Goal: Entertainment & Leisure: Consume media (video, audio)

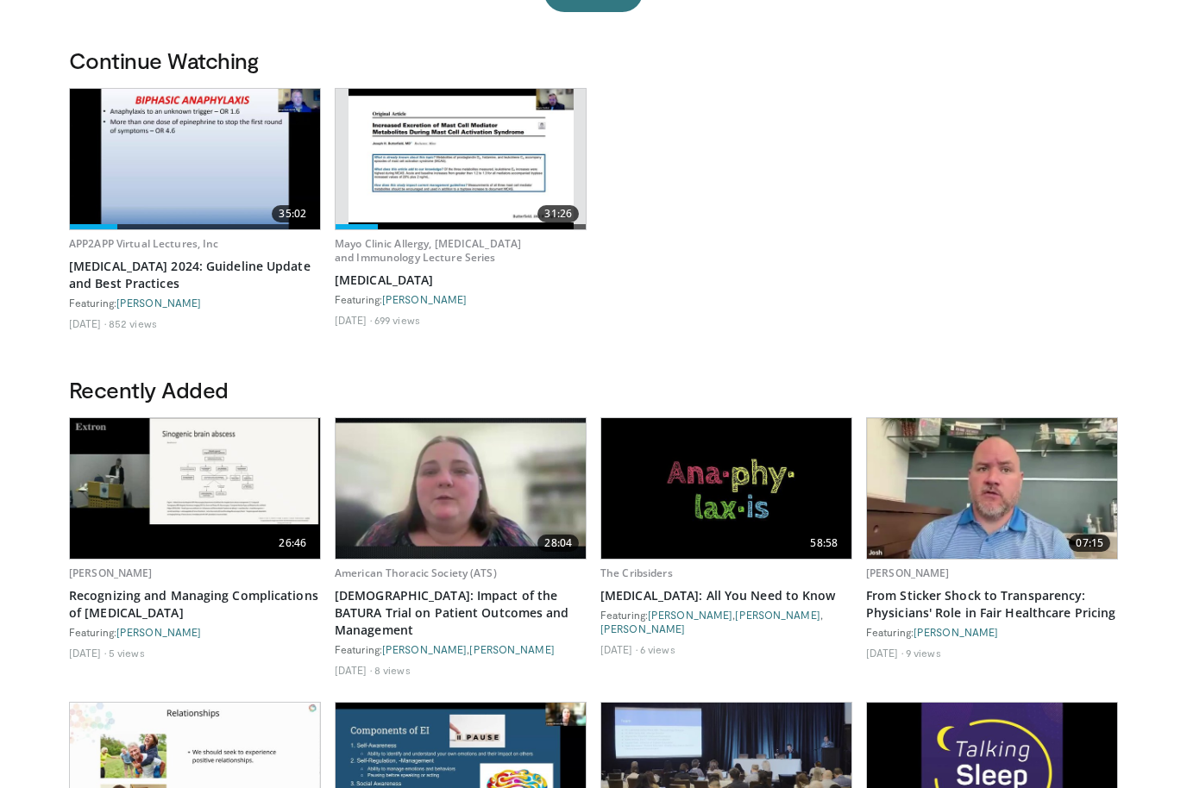
scroll to position [478, 0]
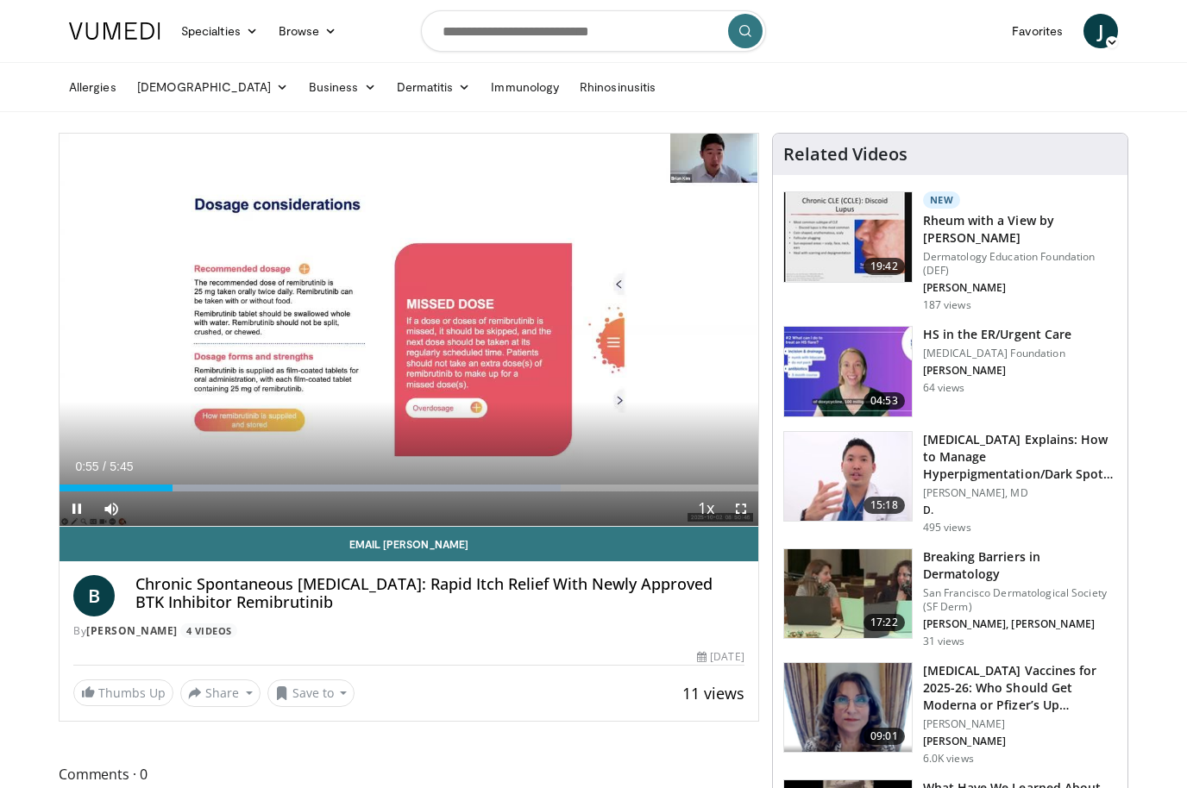
click at [741, 511] on span "Video Player" at bounding box center [741, 509] width 34 height 34
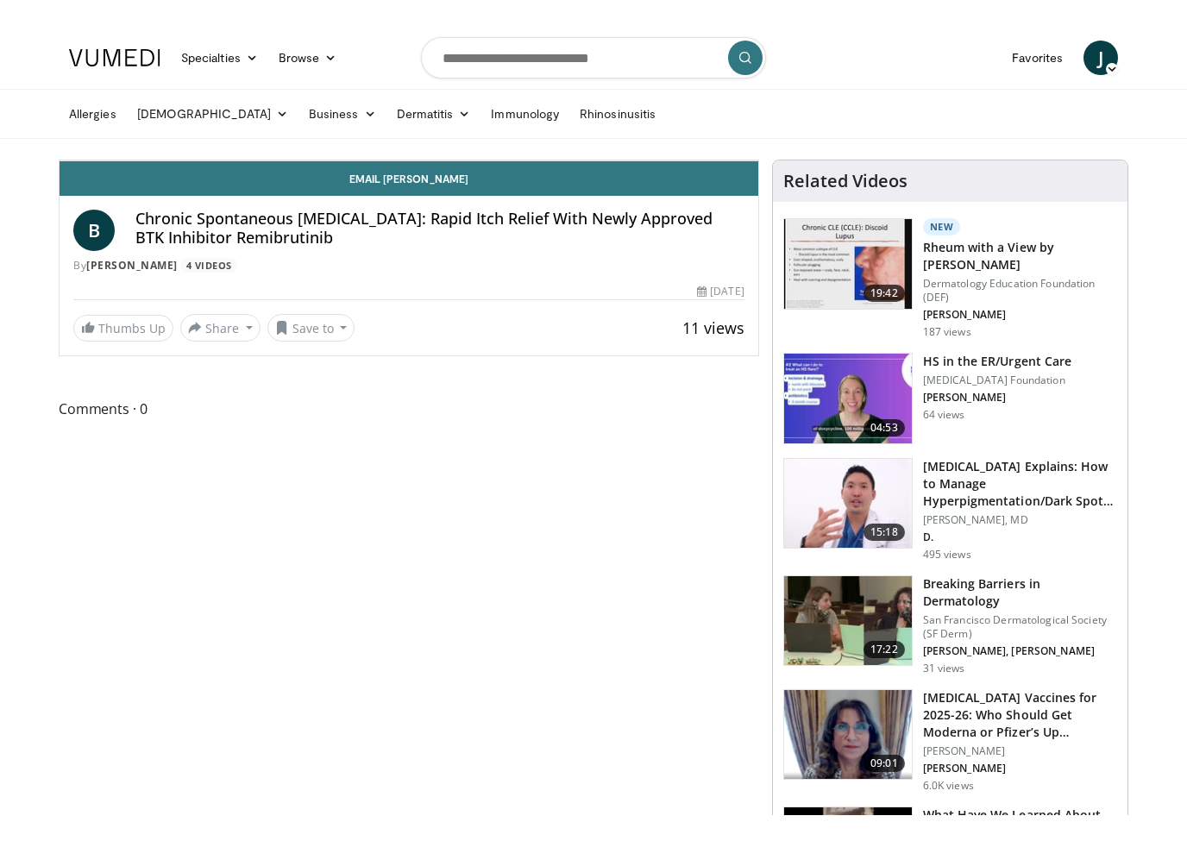
scroll to position [21, 0]
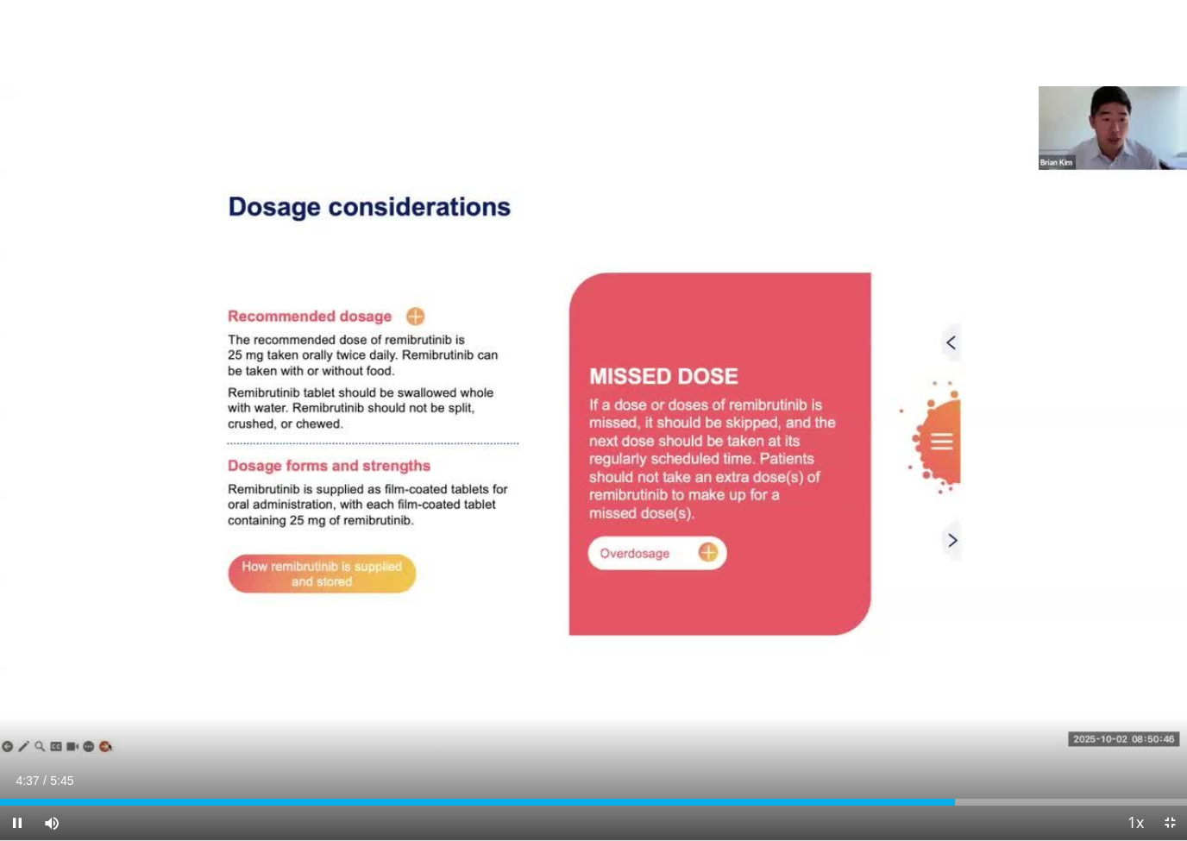
click at [889, 450] on div "10 seconds Tap to unmute" at bounding box center [593, 420] width 1187 height 840
click at [761, 155] on div "10 seconds Tap to unmute" at bounding box center [593, 420] width 1187 height 840
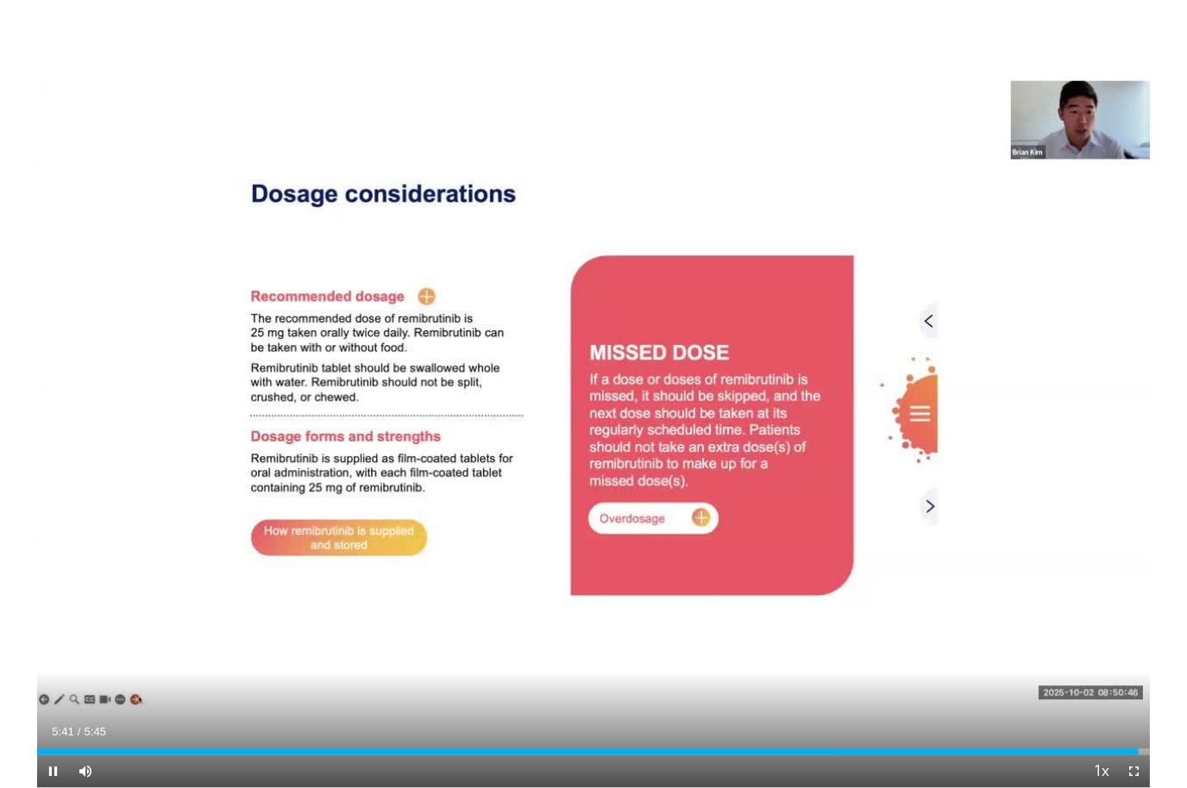
scroll to position [0, 0]
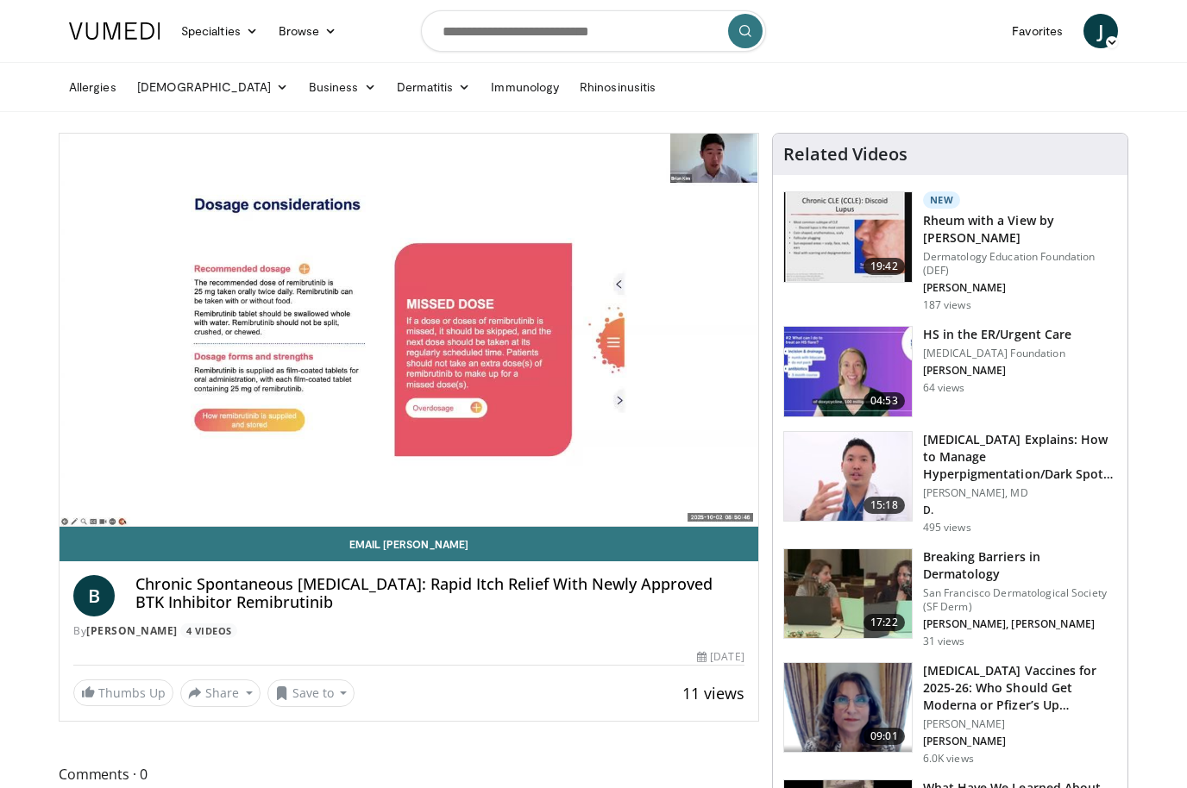
click at [1032, 342] on h3 "HS in the ER/Urgent Care" at bounding box center [997, 334] width 148 height 17
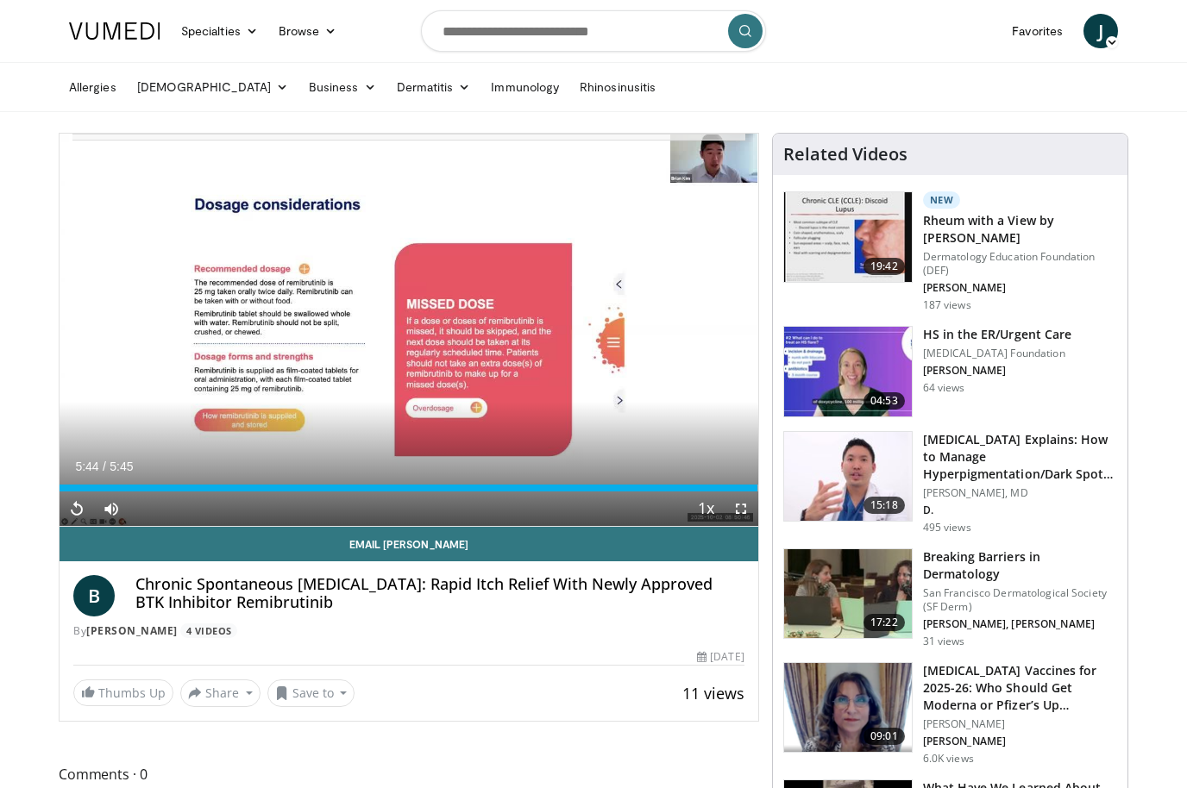
click at [858, 384] on img at bounding box center [848, 372] width 128 height 90
